Goal: Information Seeking & Learning: Learn about a topic

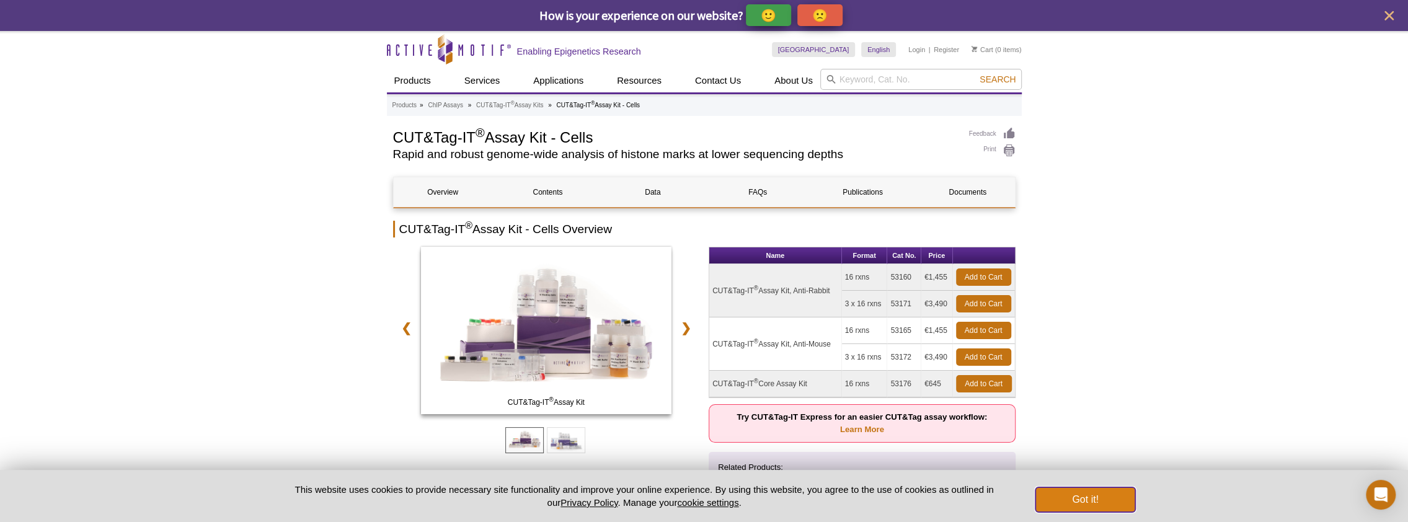
click at [1106, 500] on button "Got it!" at bounding box center [1084, 499] width 99 height 25
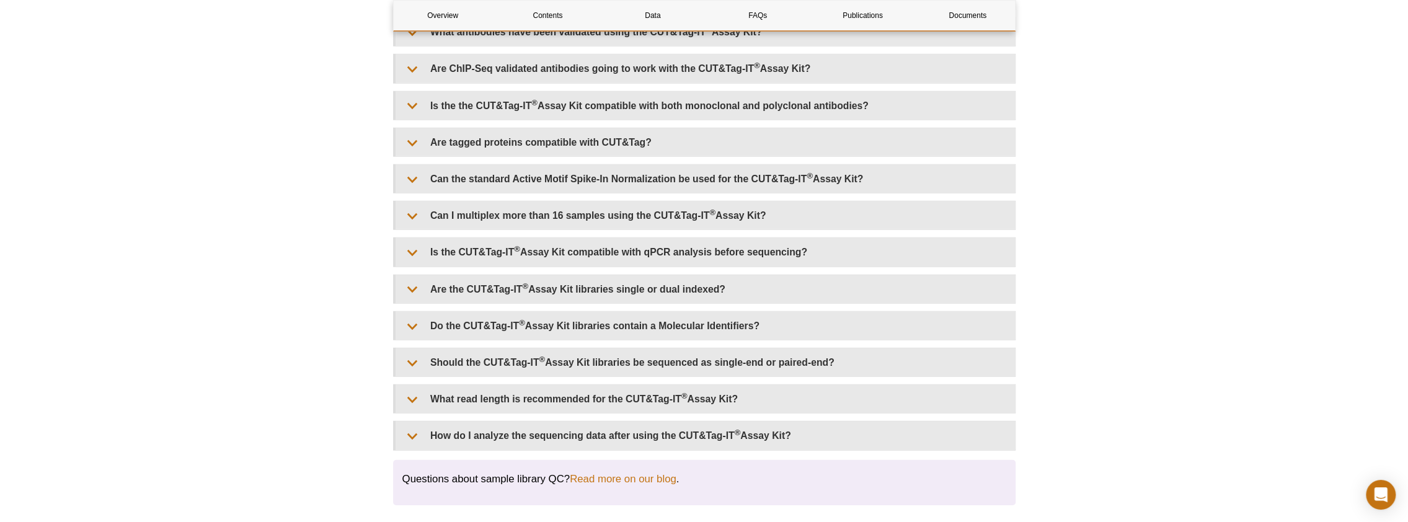
scroll to position [3348, 0]
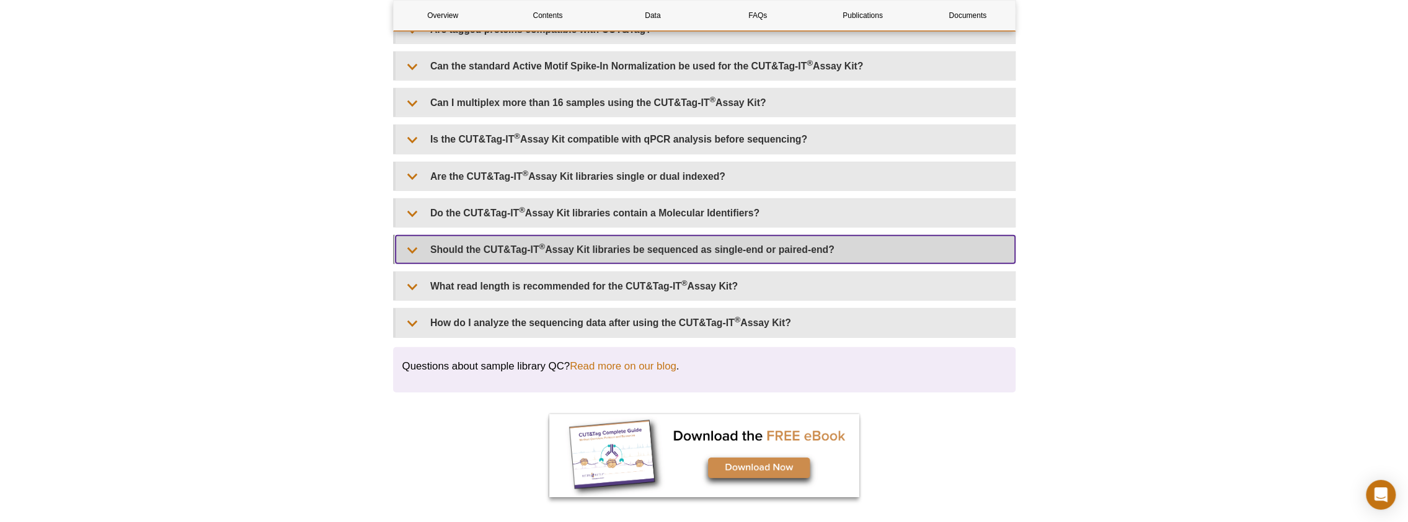
click at [408, 236] on summary "Should the CUT&Tag-IT ® Assay Kit libraries be sequenced as single-end or paire…" at bounding box center [705, 250] width 619 height 28
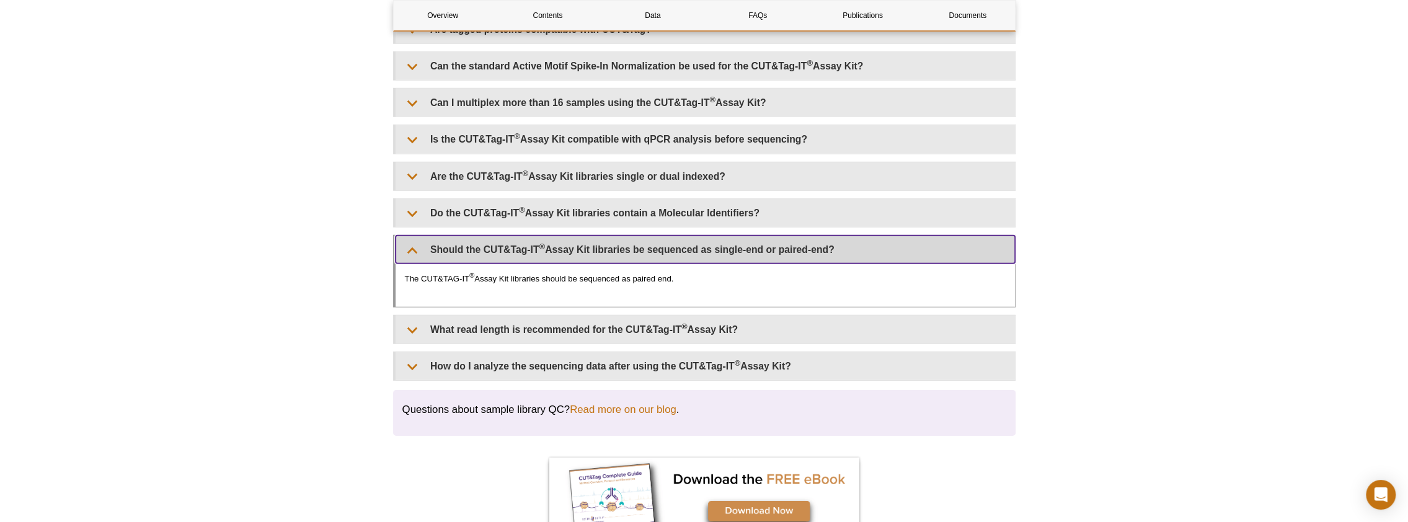
click at [408, 236] on summary "Should the CUT&Tag-IT ® Assay Kit libraries be sequenced as single-end or paire…" at bounding box center [705, 250] width 619 height 28
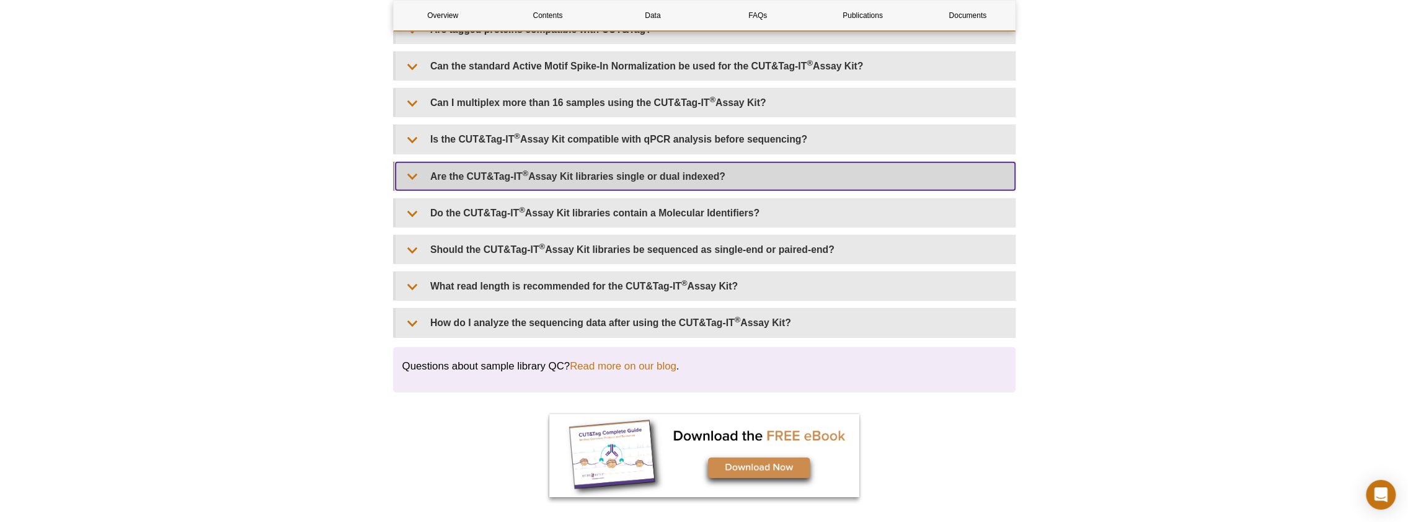
click at [409, 162] on summary "Are the CUT&Tag-IT ® Assay Kit libraries single or dual indexed?" at bounding box center [705, 176] width 619 height 28
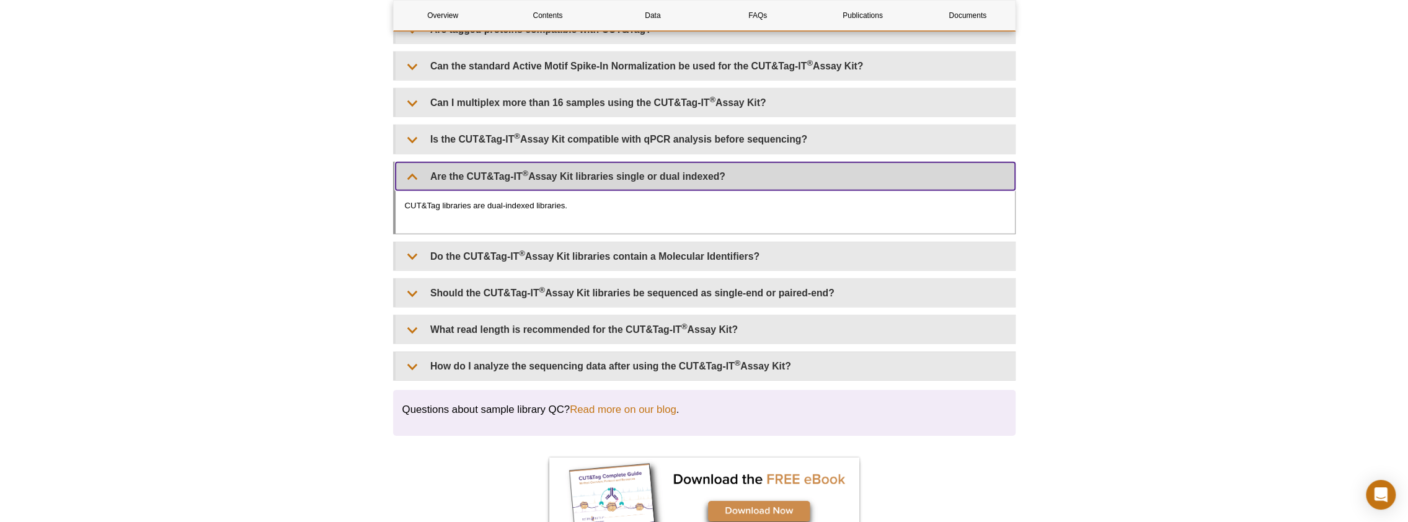
click at [410, 162] on summary "Are the CUT&Tag-IT ® Assay Kit libraries single or dual indexed?" at bounding box center [705, 176] width 619 height 28
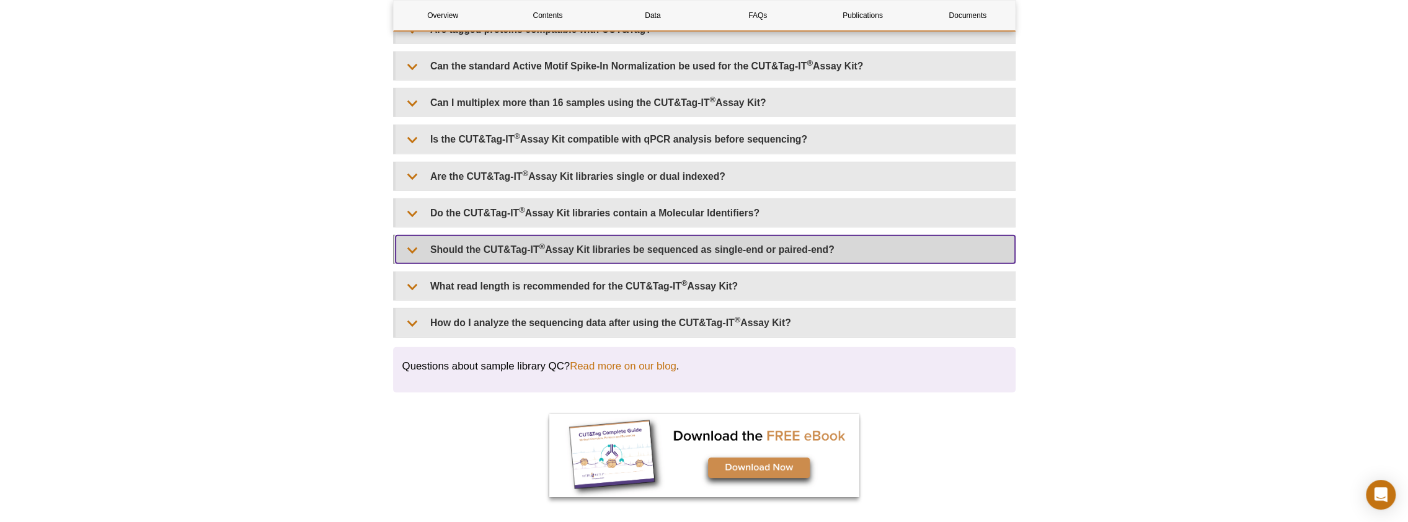
click at [645, 241] on summary "Should the CUT&Tag-IT ® Assay Kit libraries be sequenced as single-end or paire…" at bounding box center [705, 250] width 619 height 28
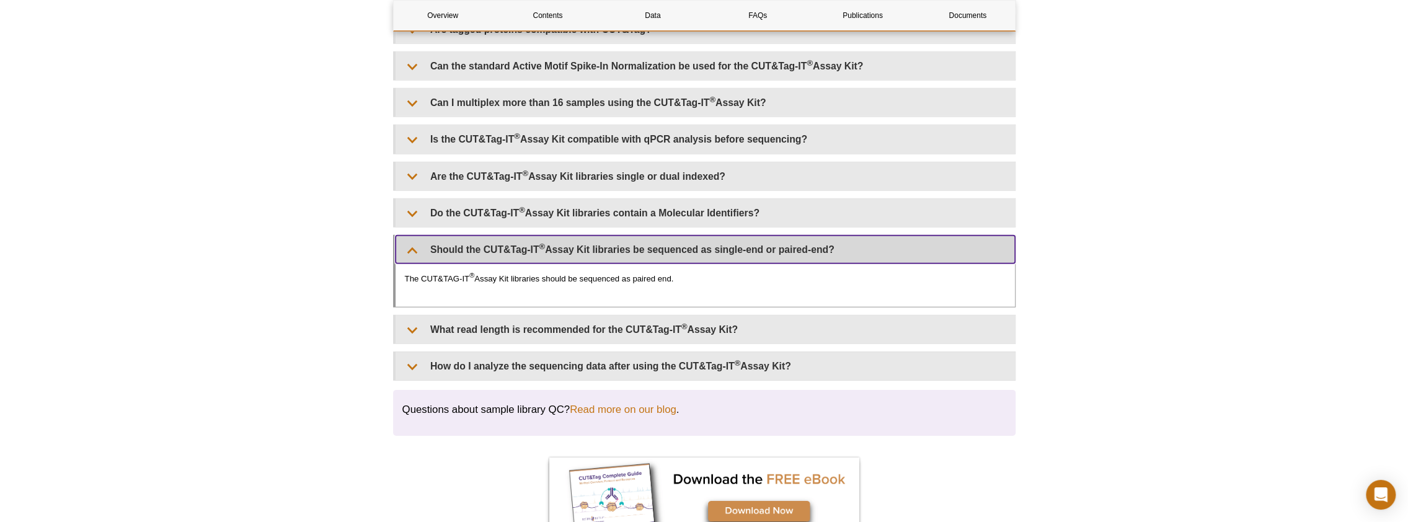
click at [645, 240] on summary "Should the CUT&Tag-IT ® Assay Kit libraries be sequenced as single-end or paire…" at bounding box center [705, 250] width 619 height 28
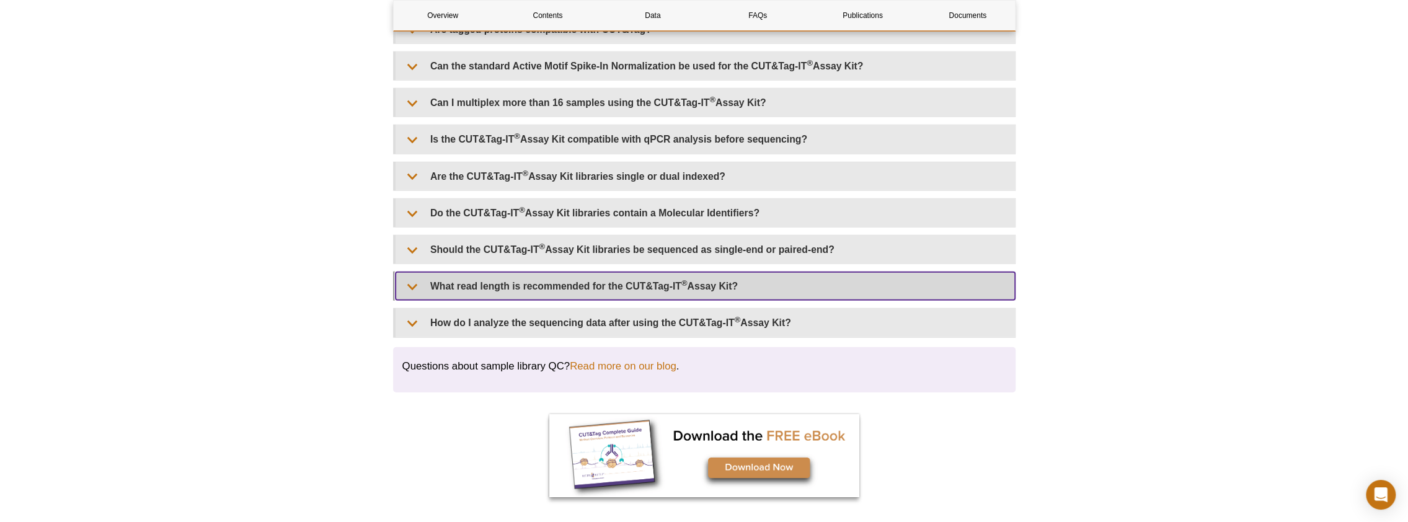
click at [633, 275] on summary "What read length is recommended for the CUT&Tag-IT ® Assay Kit?" at bounding box center [705, 286] width 619 height 28
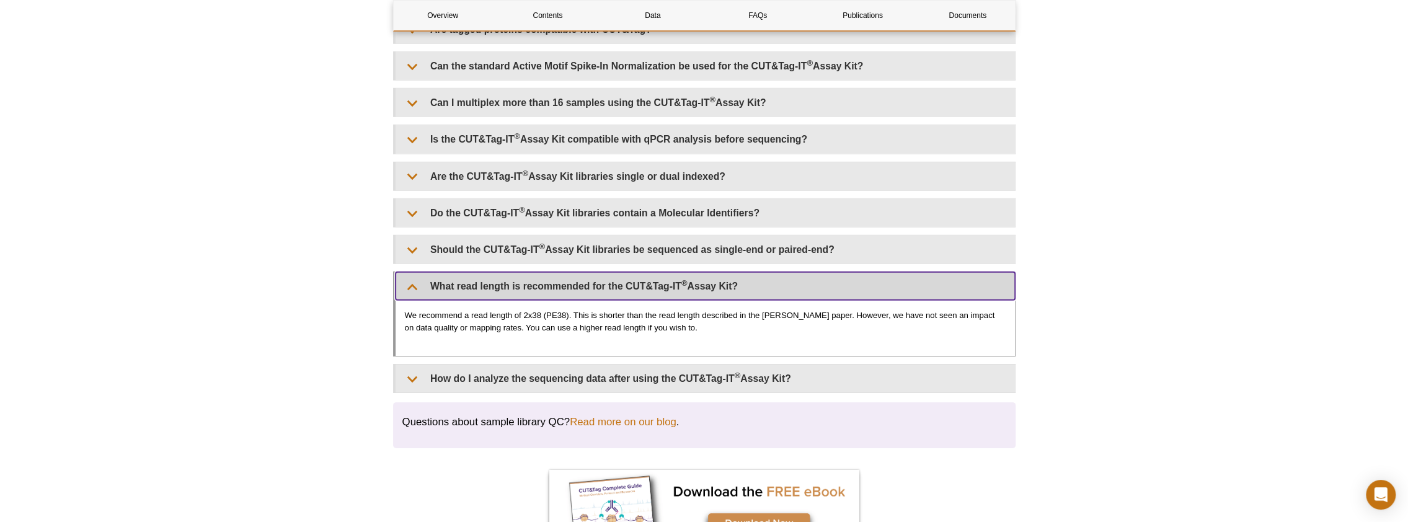
click at [633, 275] on summary "What read length is recommended for the CUT&Tag-IT ® Assay Kit?" at bounding box center [705, 286] width 619 height 28
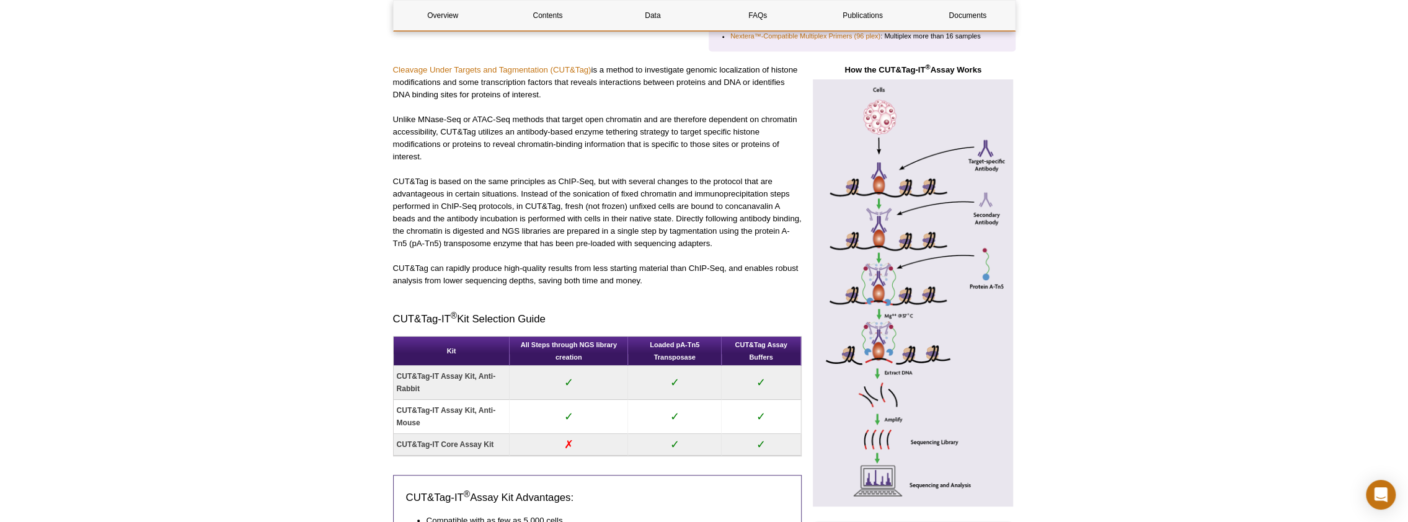
scroll to position [372, 0]
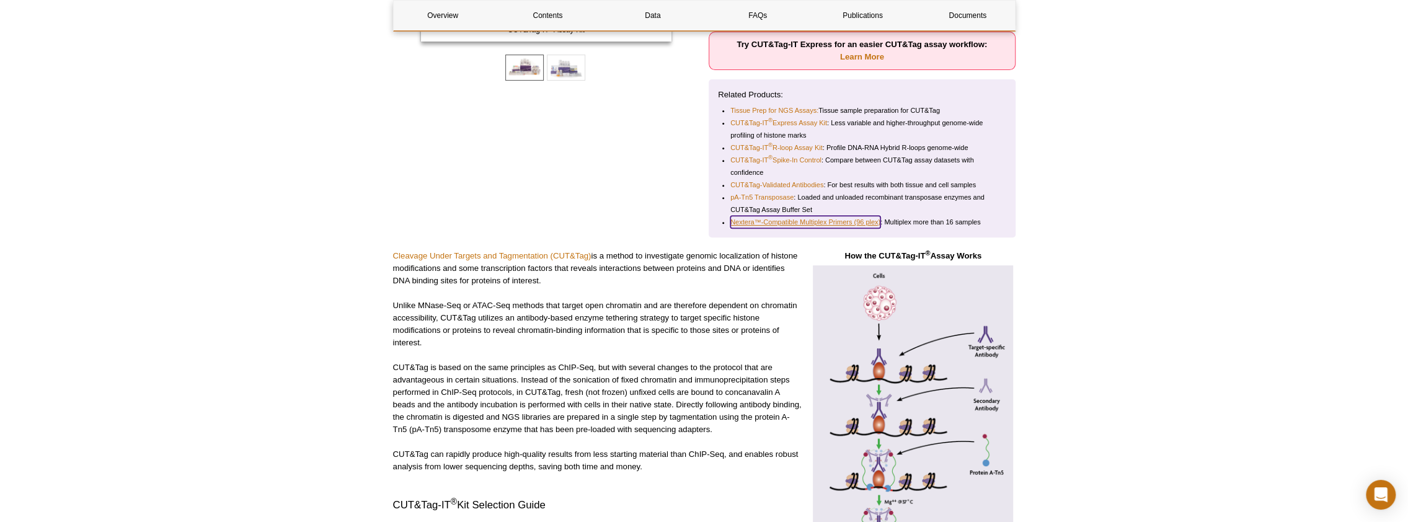
click at [813, 217] on link "Nextera™-Compatible Multiplex Primers (96 plex)" at bounding box center [805, 222] width 150 height 12
